Goal: Information Seeking & Learning: Check status

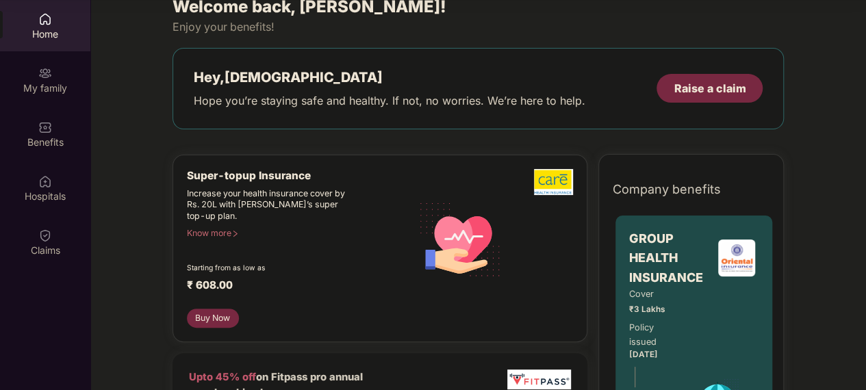
scroll to position [19, 0]
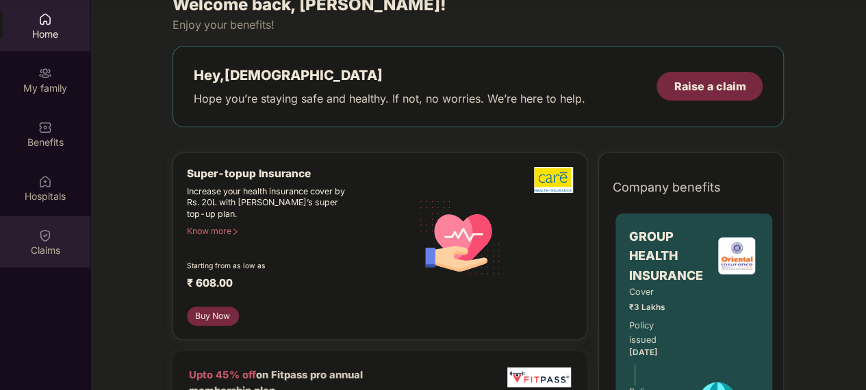
click at [55, 225] on div "Claims" at bounding box center [45, 241] width 90 height 51
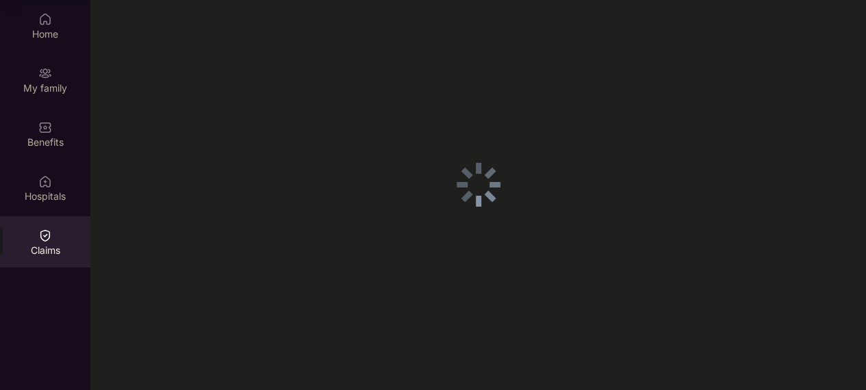
scroll to position [0, 0]
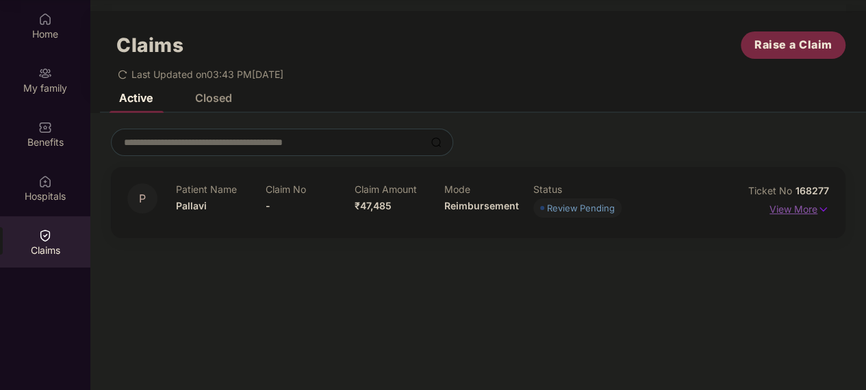
click at [804, 205] on p "View More" at bounding box center [799, 207] width 60 height 18
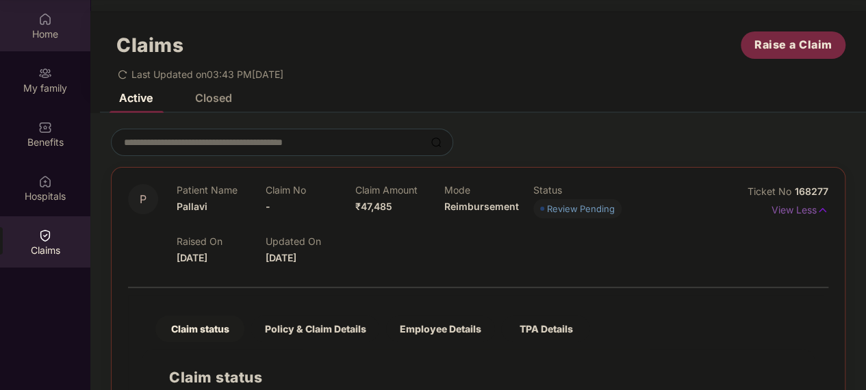
click at [52, 27] on div "Home" at bounding box center [45, 34] width 90 height 14
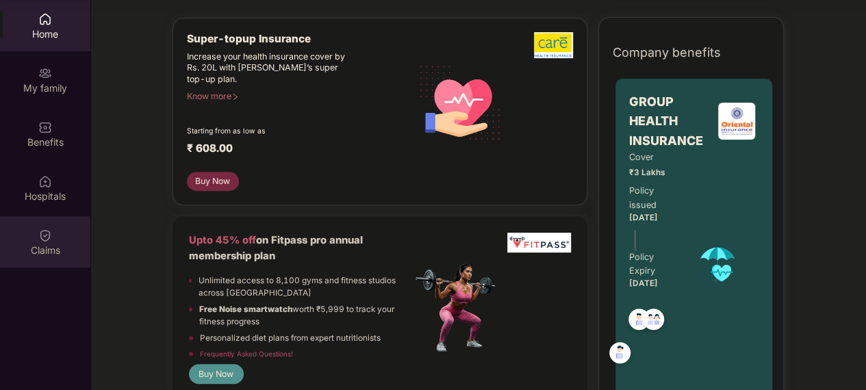
scroll to position [152, 0]
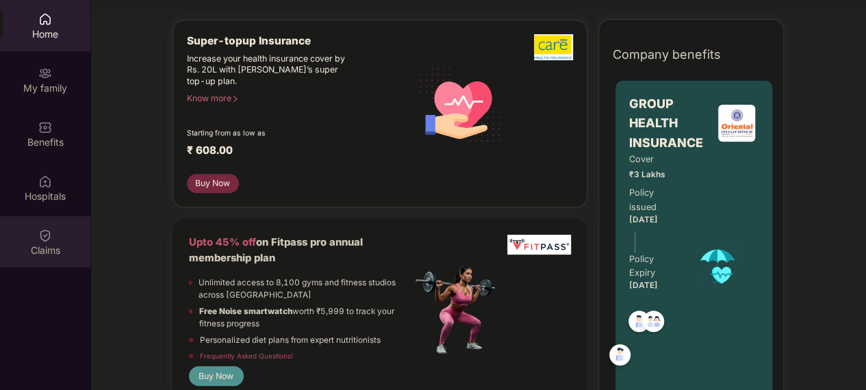
click at [51, 229] on img at bounding box center [45, 236] width 14 height 14
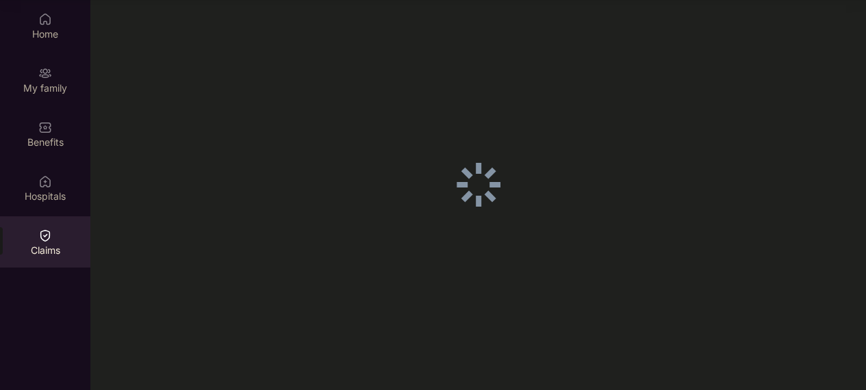
scroll to position [0, 0]
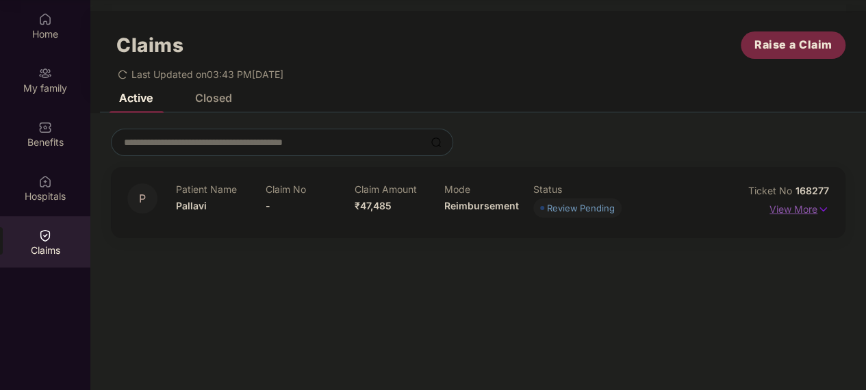
click at [786, 199] on p "View More" at bounding box center [799, 207] width 60 height 18
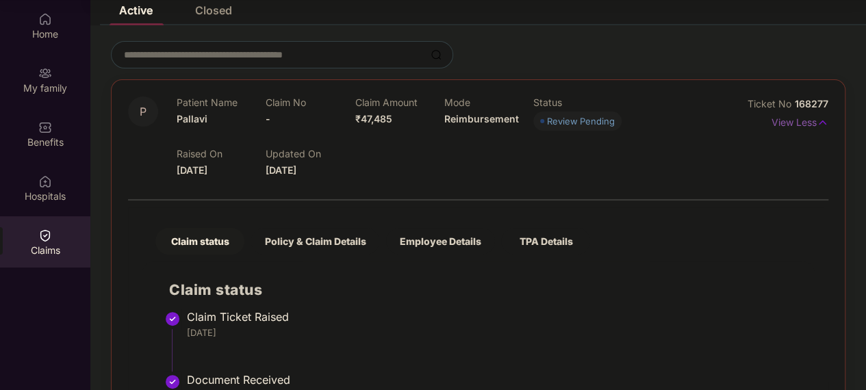
scroll to position [114, 0]
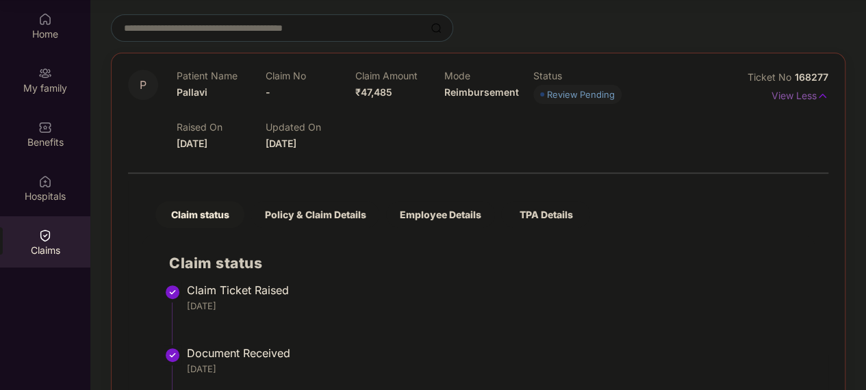
click at [320, 201] on div "Policy & Claim Details" at bounding box center [315, 214] width 129 height 27
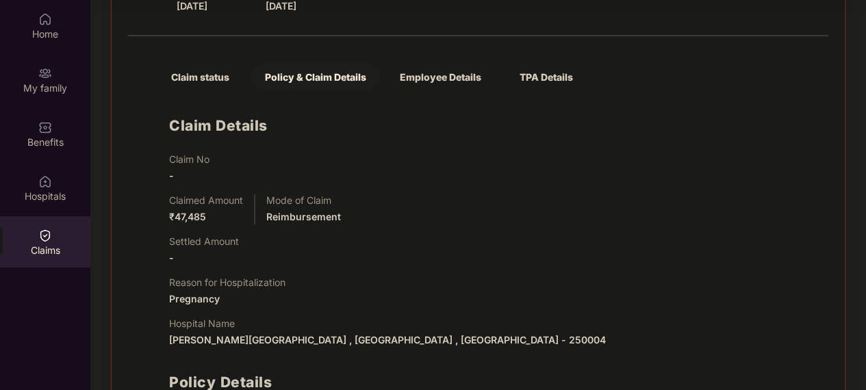
scroll to position [253, 0]
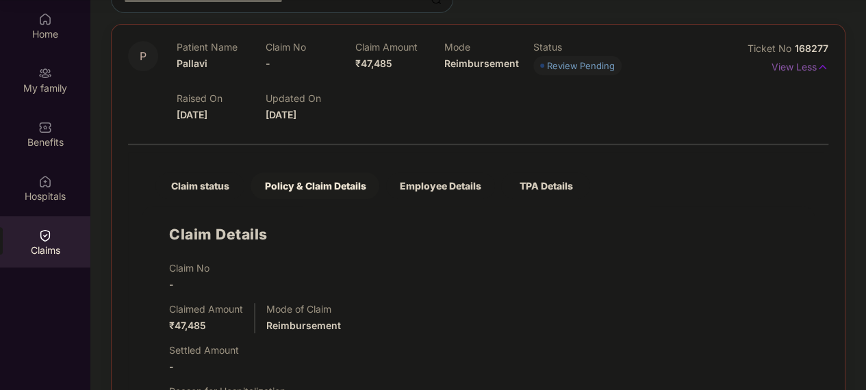
click at [446, 159] on div "Claim status Policy & Claim Details Employee Details TPA Details" at bounding box center [366, 179] width 448 height 40
click at [442, 172] on div "Employee Details" at bounding box center [440, 185] width 109 height 27
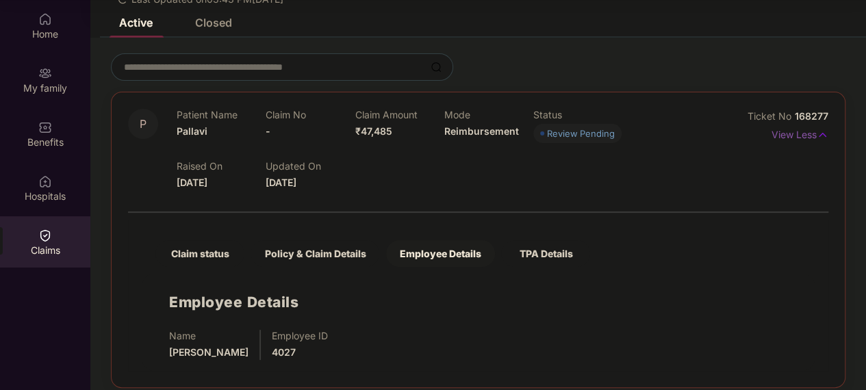
click at [540, 244] on div "TPA Details" at bounding box center [545, 253] width 89 height 27
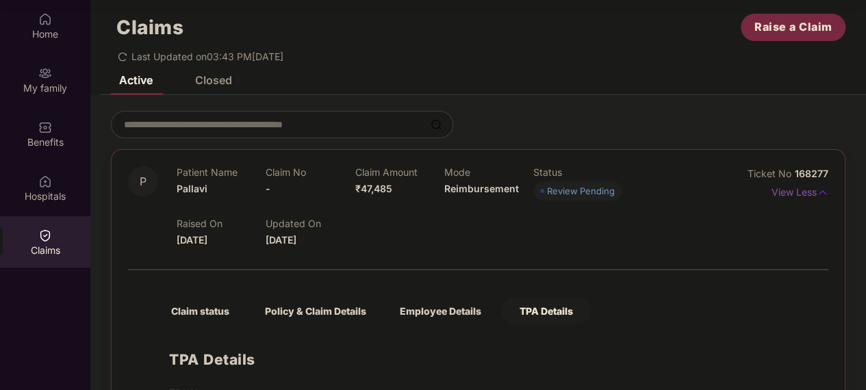
scroll to position [3, 0]
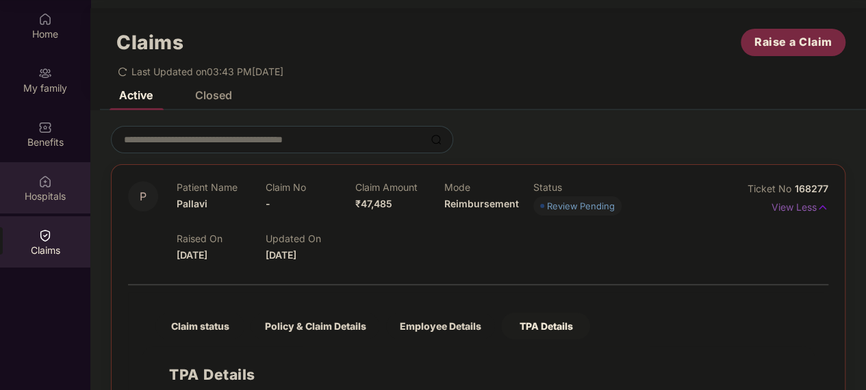
click at [47, 190] on div "Hospitals" at bounding box center [45, 197] width 90 height 14
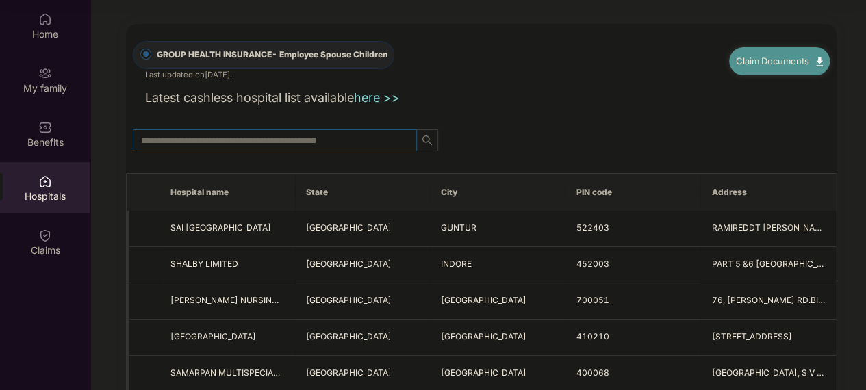
click at [297, 133] on input "text" at bounding box center [269, 140] width 257 height 15
type input "******"
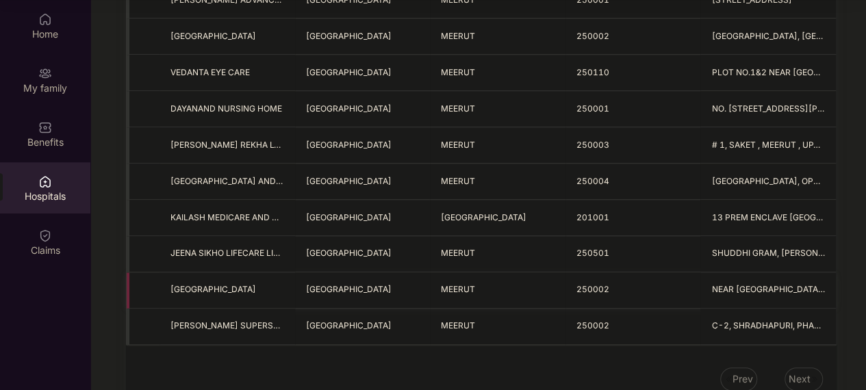
scroll to position [594, 0]
